Goal: Learn about a topic

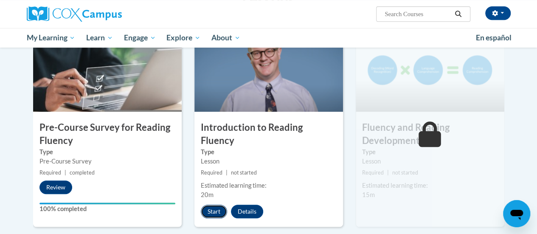
click at [213, 205] on button "Start" at bounding box center [214, 212] width 26 height 14
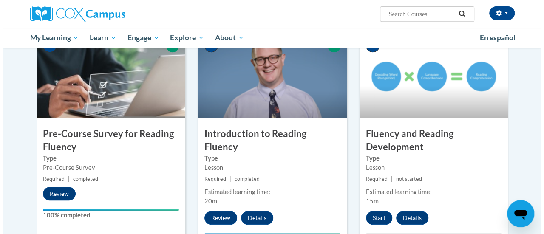
scroll to position [194, 0]
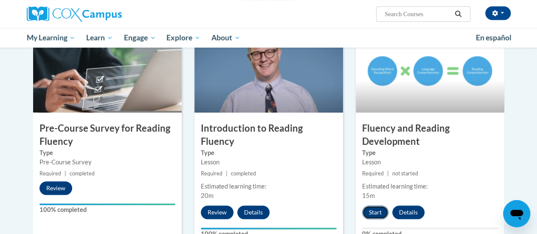
click at [372, 212] on button "Start" at bounding box center [375, 213] width 26 height 14
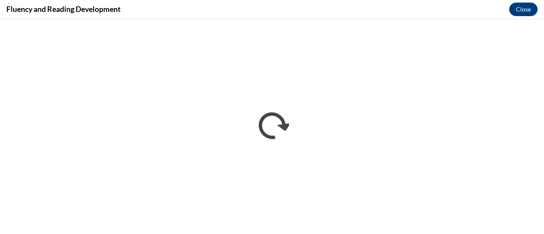
scroll to position [0, 0]
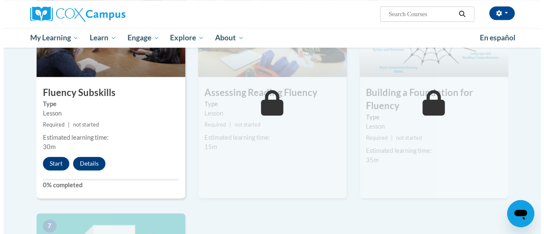
scroll to position [465, 0]
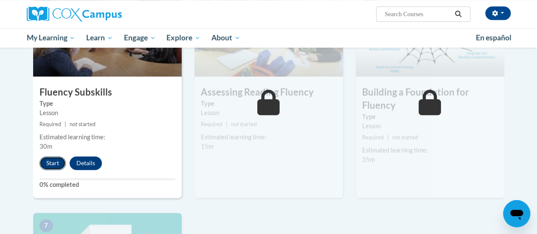
click at [51, 162] on button "Start" at bounding box center [53, 163] width 26 height 14
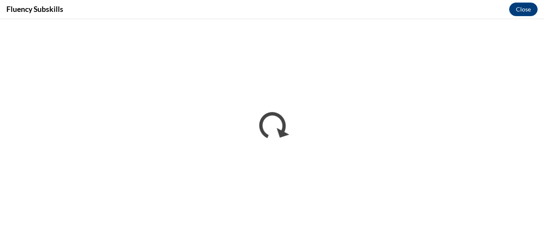
scroll to position [0, 0]
